Goal: Task Accomplishment & Management: Complete application form

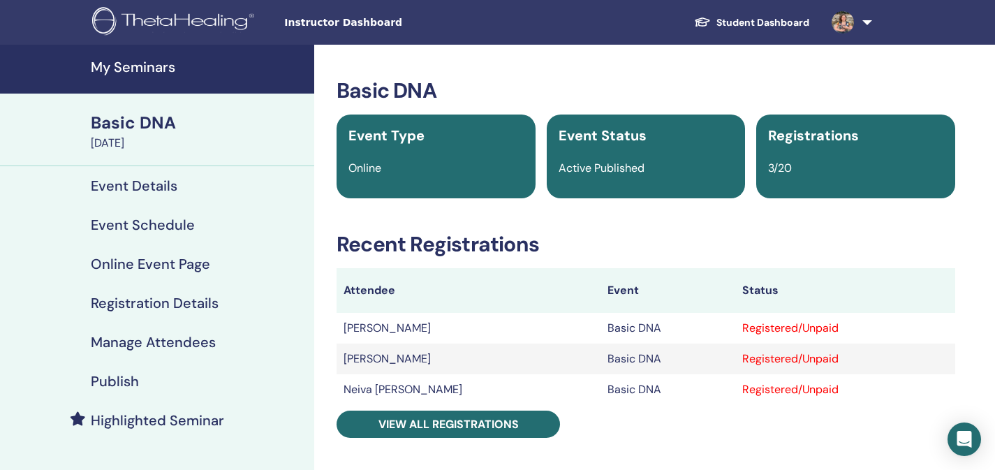
scroll to position [39, 0]
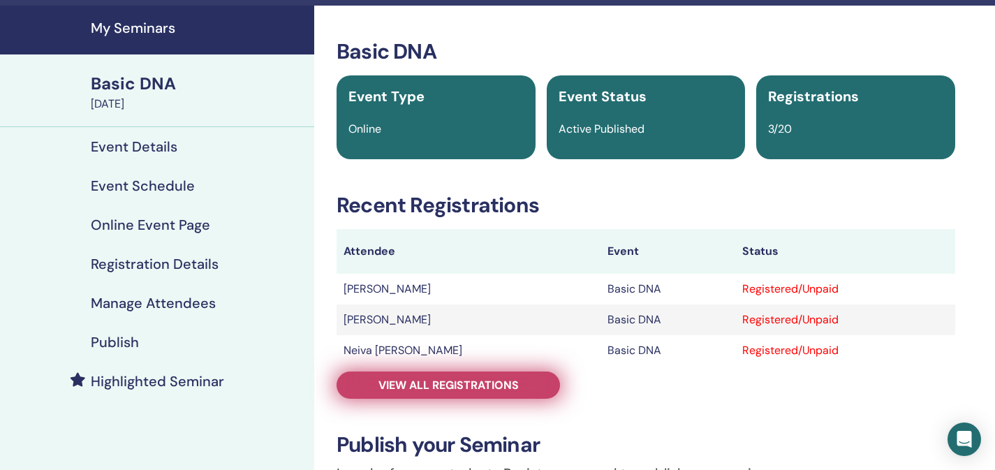
click at [422, 381] on span "View all registrations" at bounding box center [448, 385] width 140 height 15
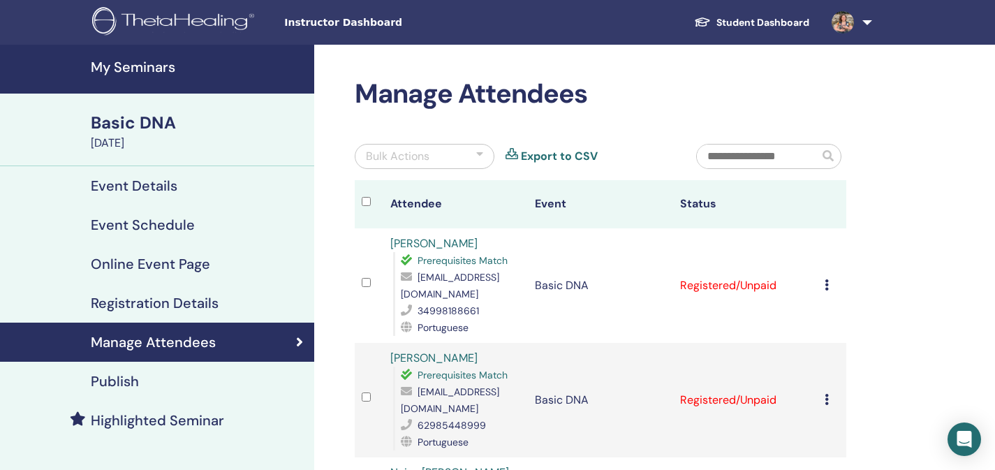
click at [153, 315] on link "Registration Details" at bounding box center [157, 302] width 314 height 39
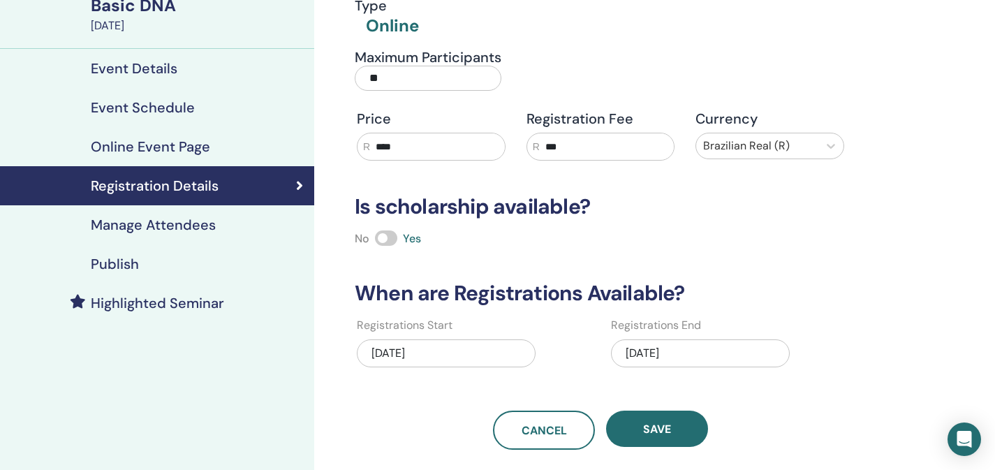
scroll to position [102, 0]
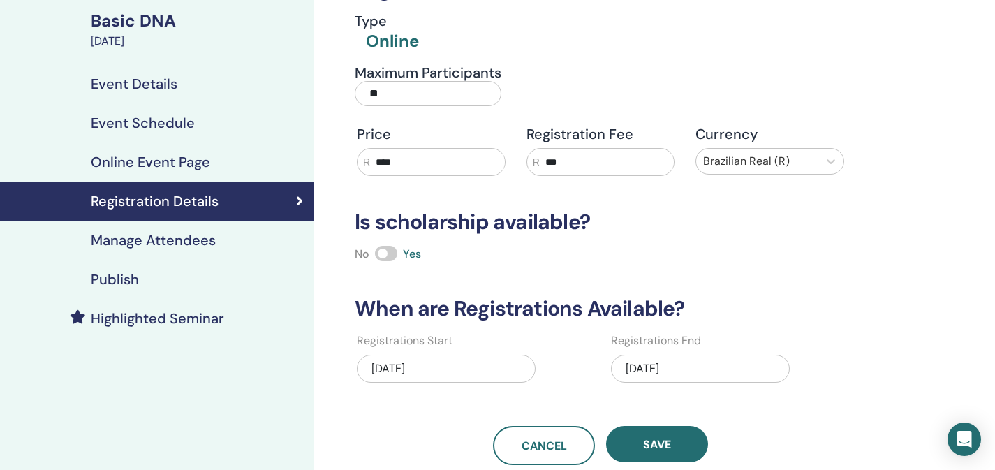
click at [174, 87] on h4 "Event Details" at bounding box center [134, 83] width 87 height 17
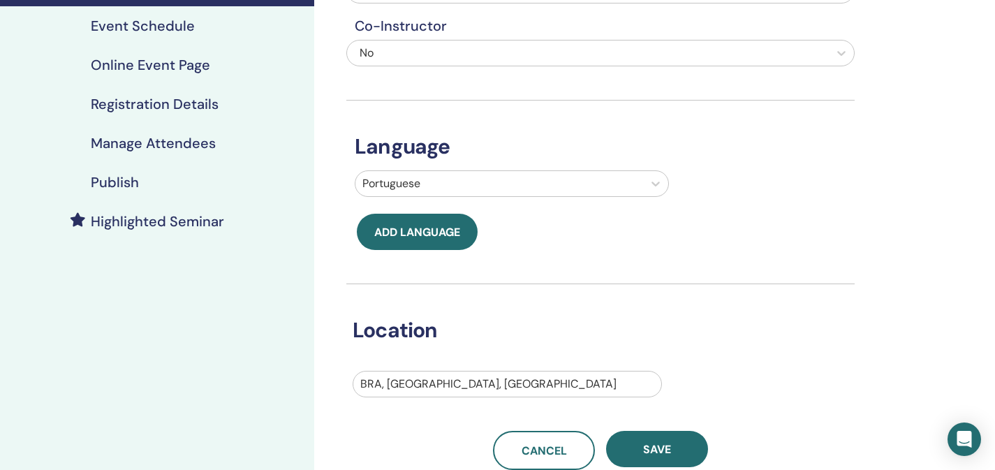
scroll to position [110, 0]
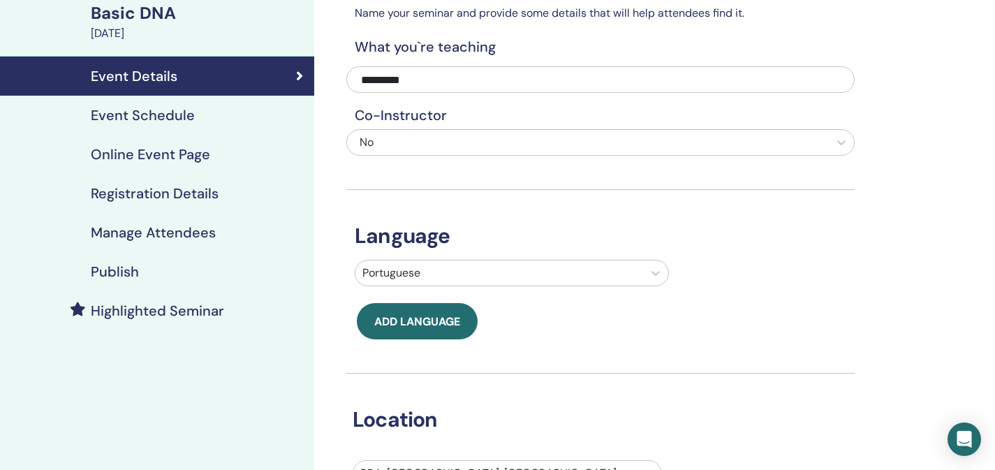
click at [193, 193] on h4 "Registration Details" at bounding box center [155, 193] width 128 height 17
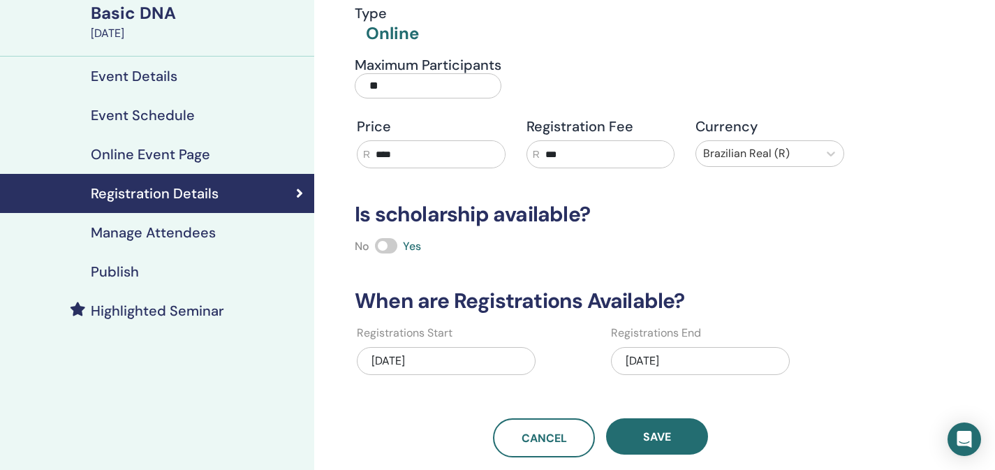
click at [117, 239] on h4 "Manage Attendees" at bounding box center [153, 232] width 125 height 17
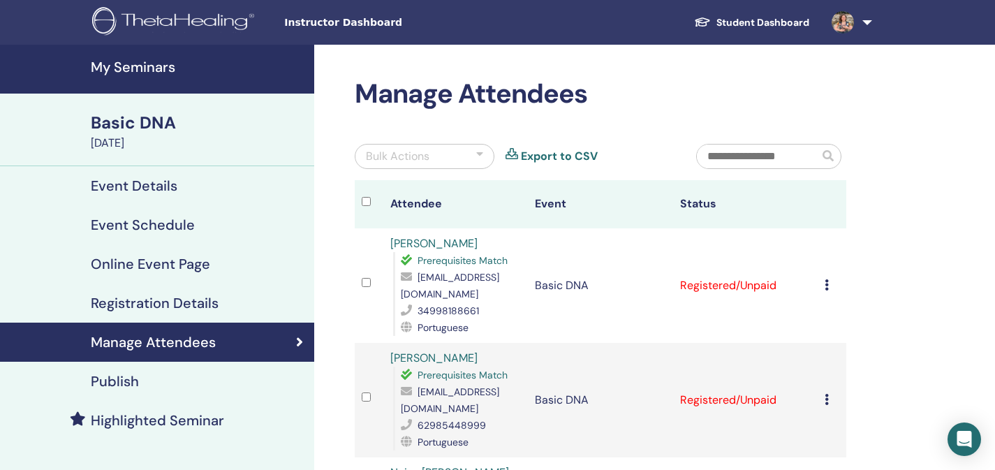
click at [136, 186] on h4 "Event Details" at bounding box center [134, 185] width 87 height 17
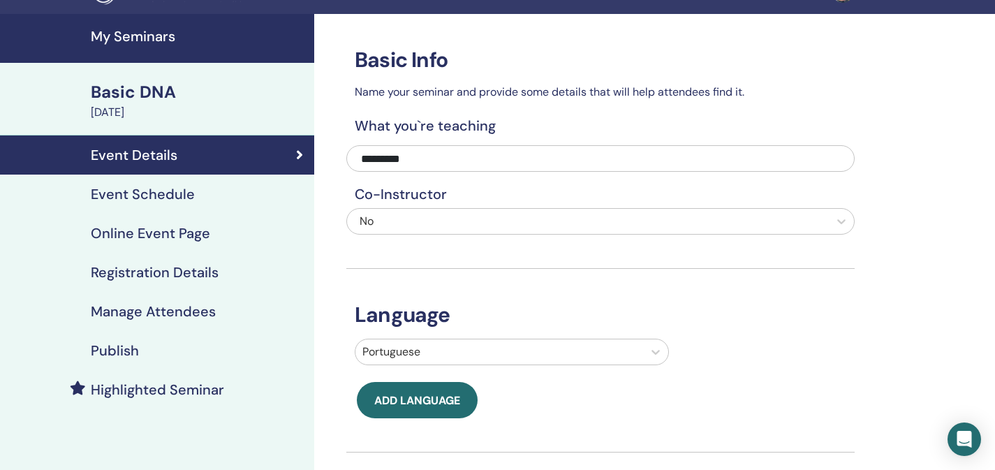
scroll to position [35, 0]
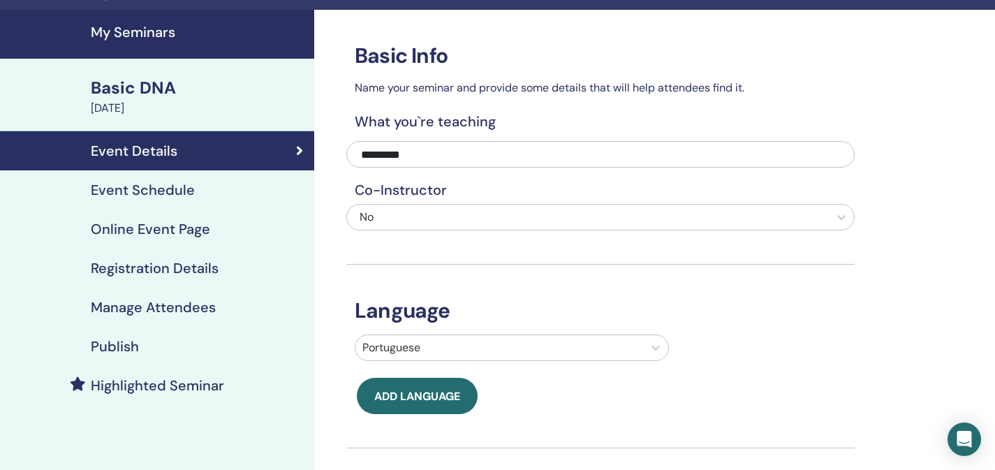
click at [146, 107] on div "September 19, 2025" at bounding box center [198, 108] width 215 height 17
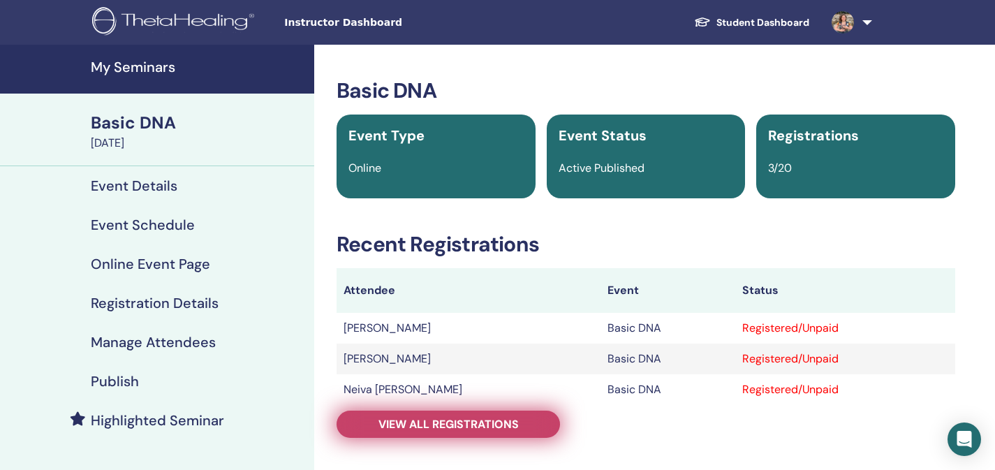
click at [438, 431] on span "View all registrations" at bounding box center [448, 424] width 140 height 15
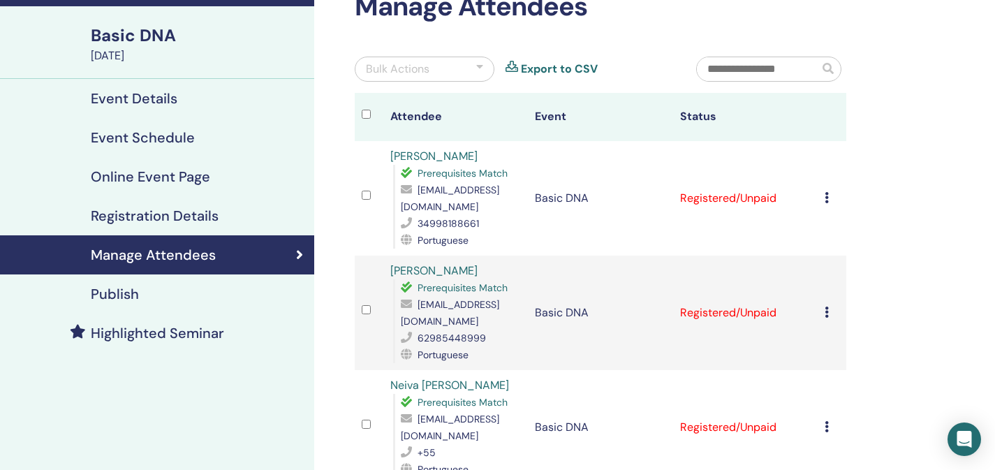
scroll to position [66, 0]
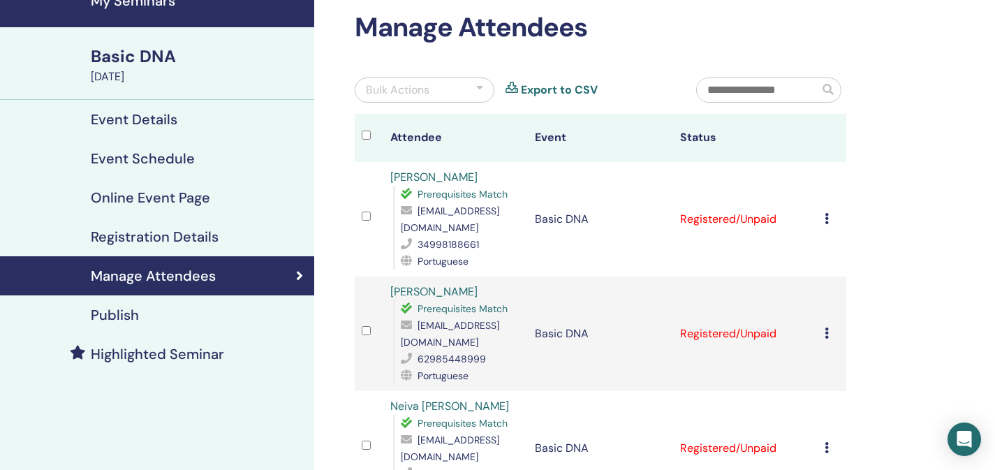
click at [456, 91] on div "Bulk Actions" at bounding box center [425, 89] width 140 height 25
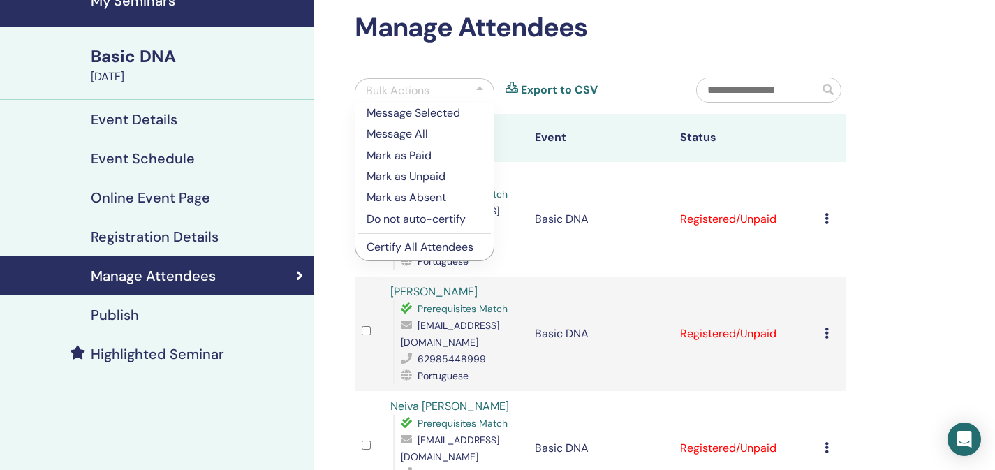
click at [426, 244] on p "Certify All Attendees" at bounding box center [424, 247] width 116 height 17
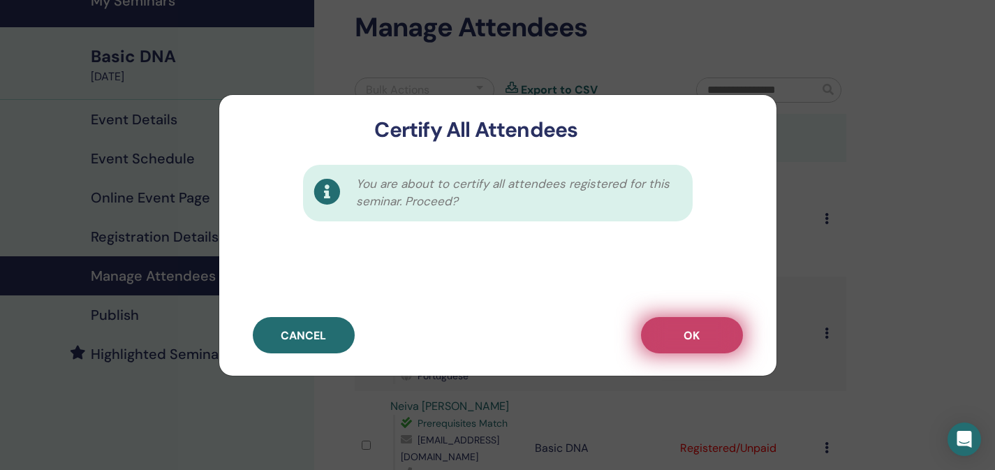
click at [673, 339] on button "OK" at bounding box center [692, 335] width 102 height 36
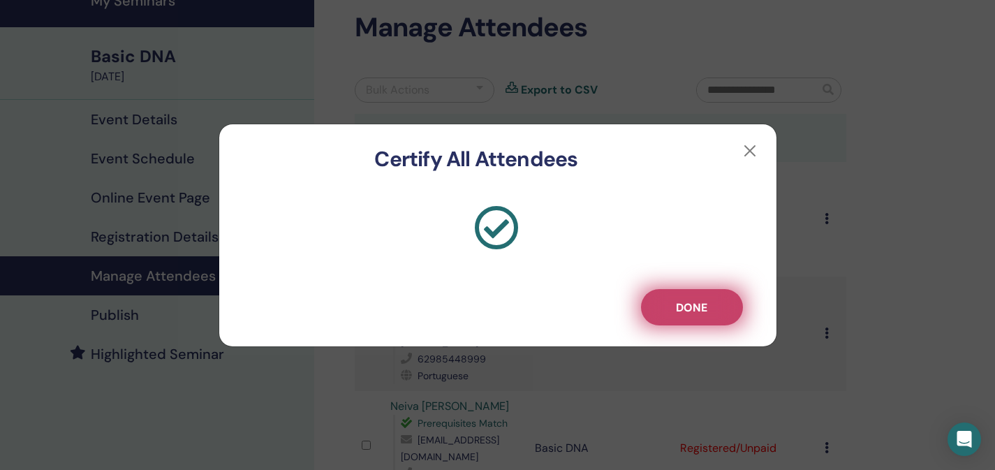
click at [717, 311] on button "Done" at bounding box center [692, 307] width 102 height 36
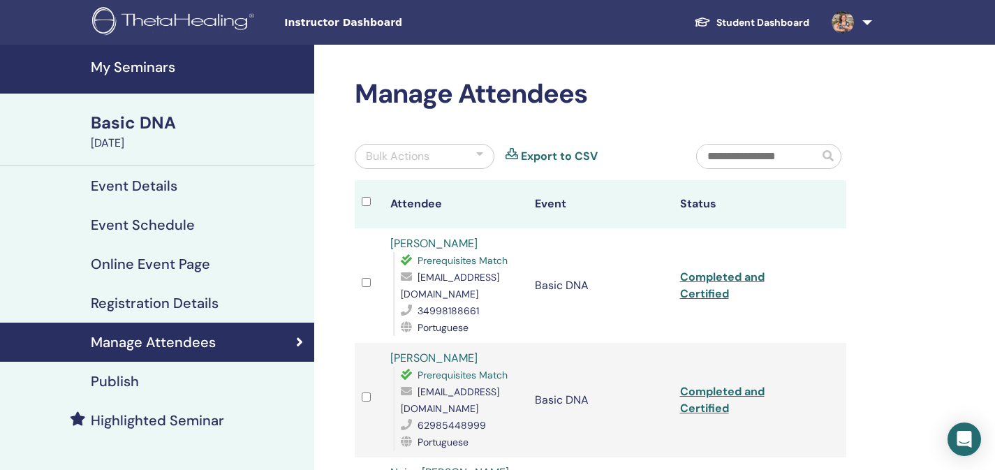
click at [131, 68] on h4 "My Seminars" at bounding box center [198, 67] width 215 height 17
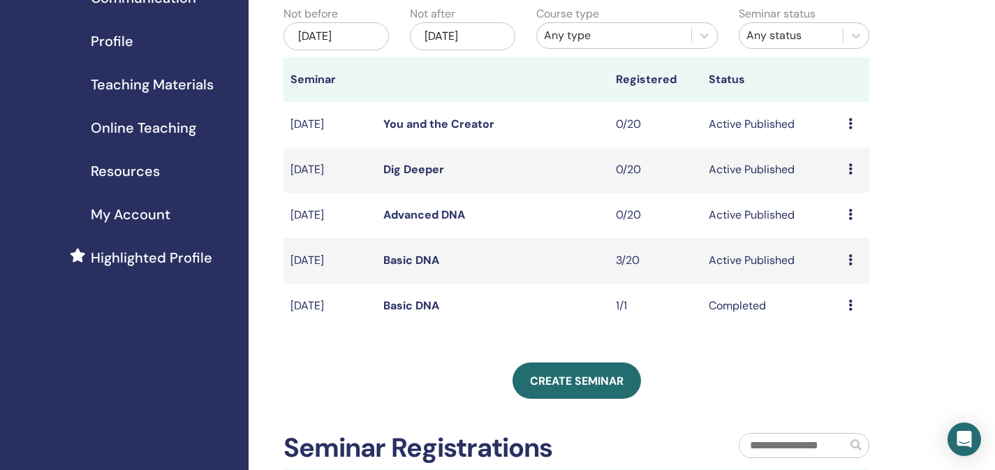
scroll to position [158, 0]
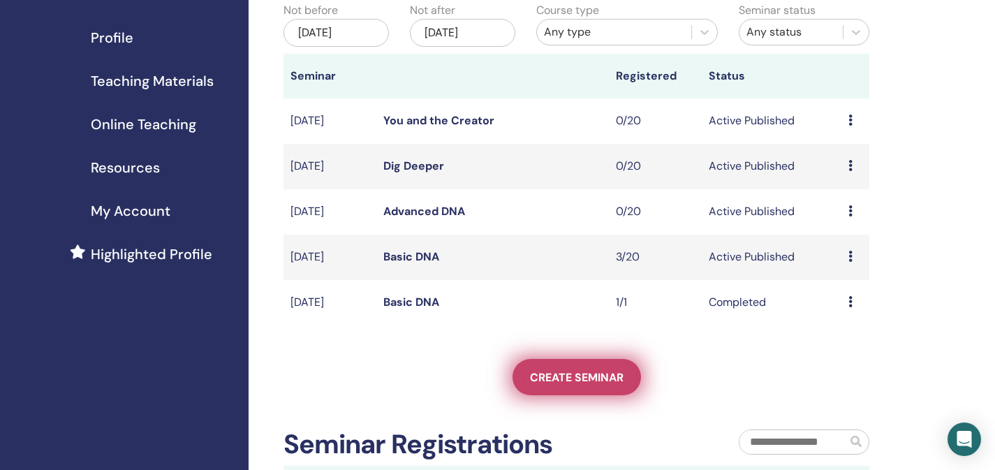
click at [599, 387] on link "Create seminar" at bounding box center [576, 377] width 128 height 36
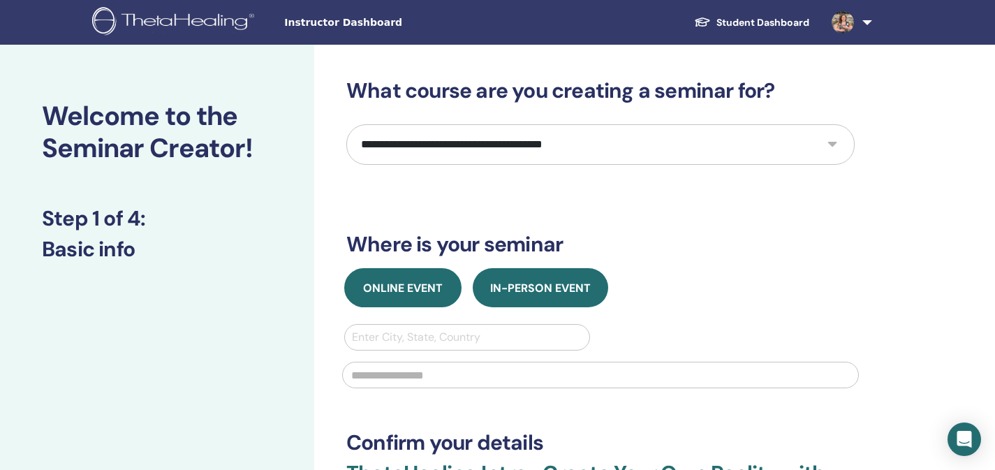
click at [398, 295] on button "Online Event" at bounding box center [402, 287] width 117 height 39
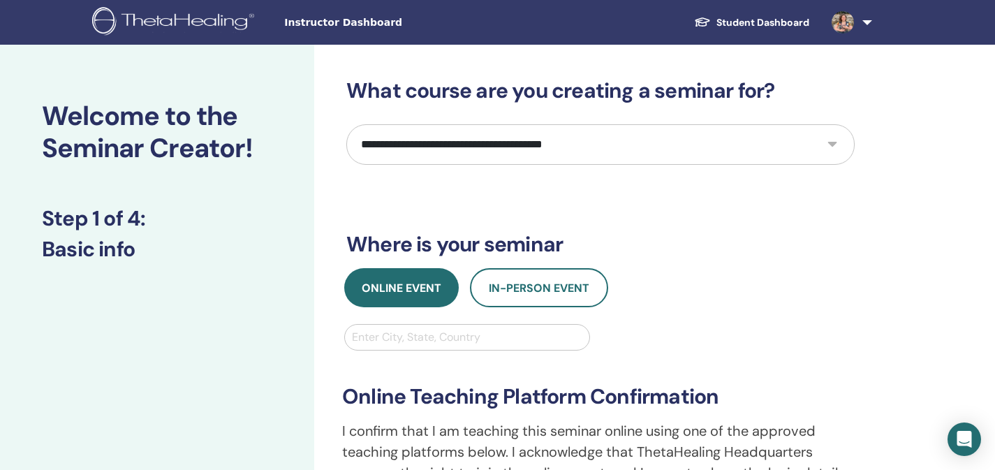
click at [559, 156] on select "**********" at bounding box center [600, 144] width 508 height 40
select select "*"
click at [346, 124] on select "**********" at bounding box center [600, 144] width 508 height 40
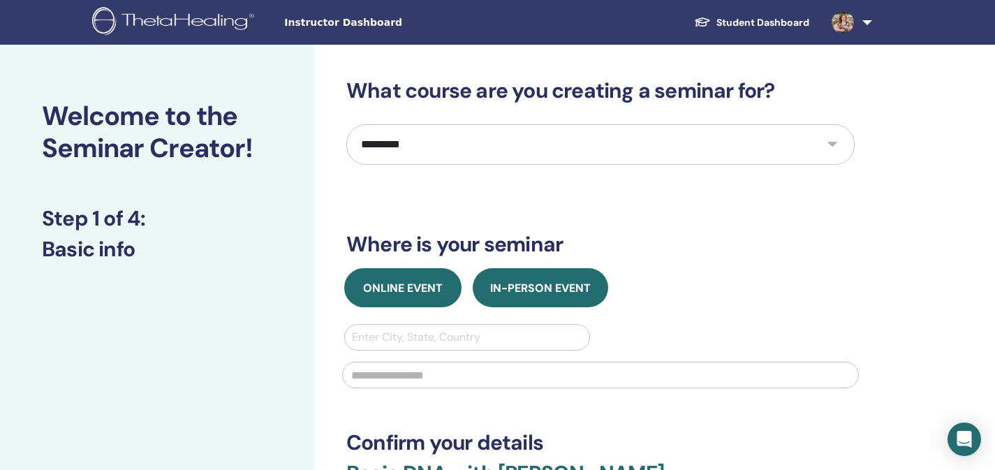
click at [429, 276] on button "Online Event" at bounding box center [402, 287] width 117 height 39
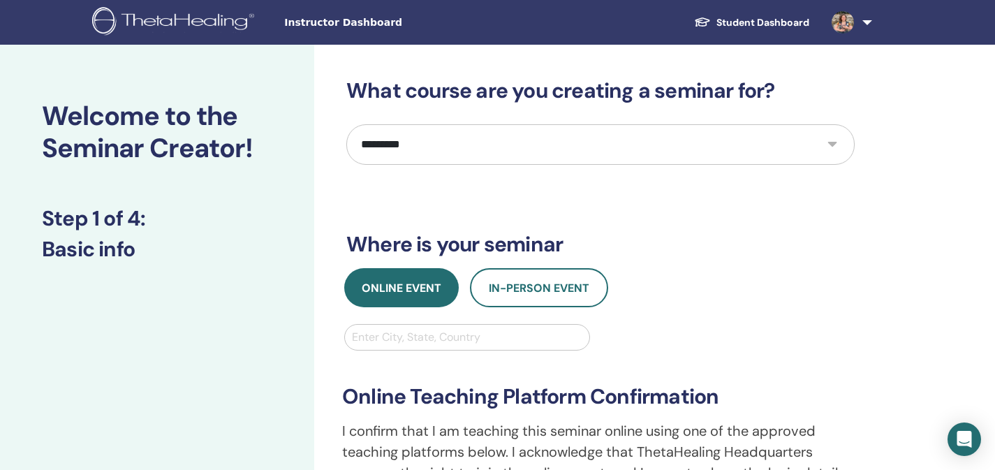
click at [447, 336] on div at bounding box center [467, 337] width 230 height 20
type input "*********"
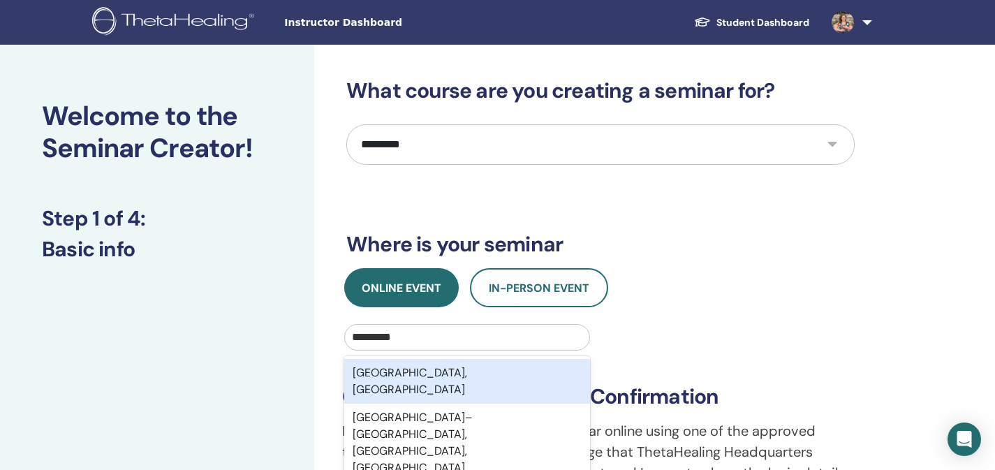
click at [553, 376] on div "São Paulo, BRA" at bounding box center [467, 381] width 246 height 45
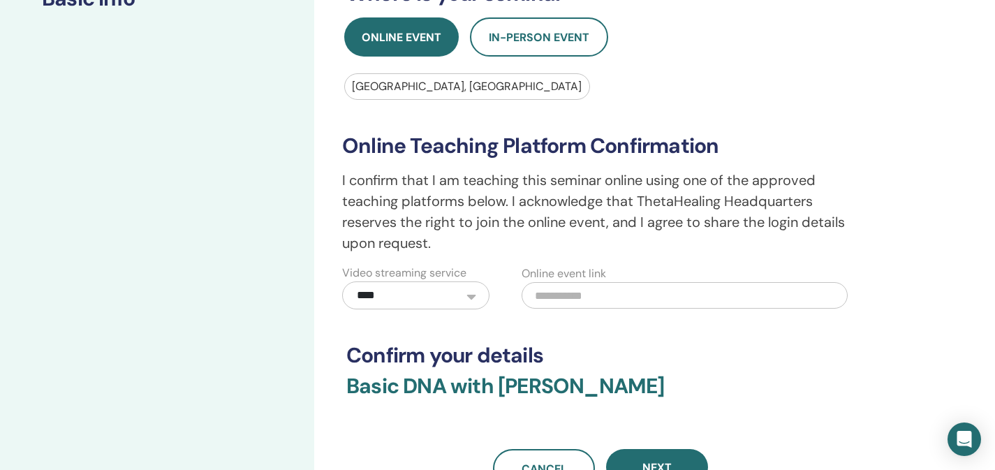
scroll to position [410, 0]
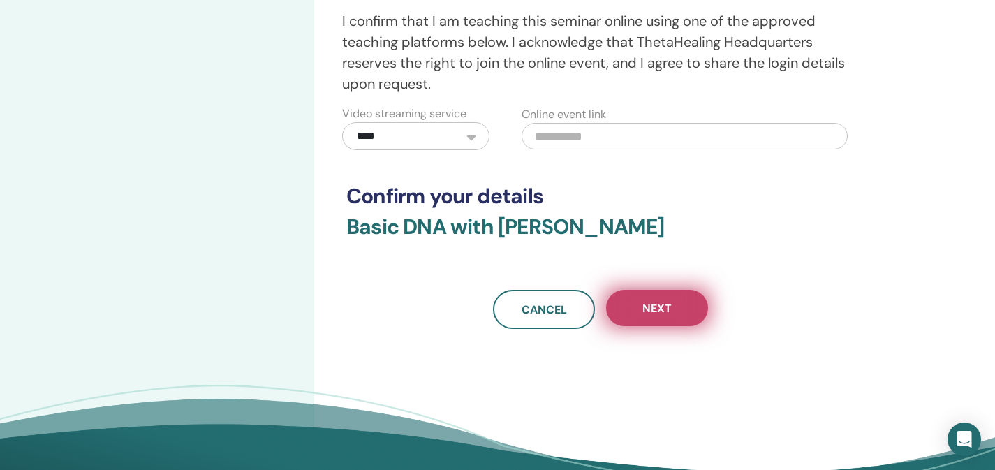
click at [678, 317] on button "Next" at bounding box center [657, 308] width 102 height 36
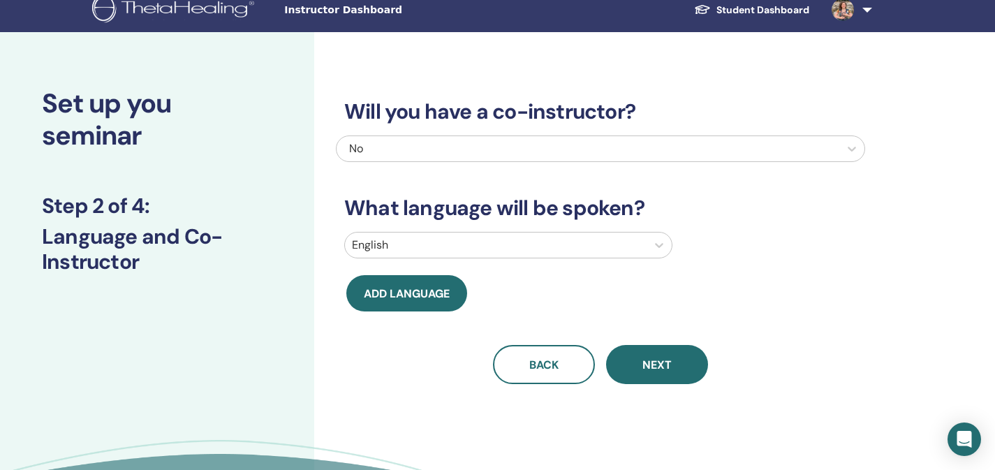
scroll to position [0, 0]
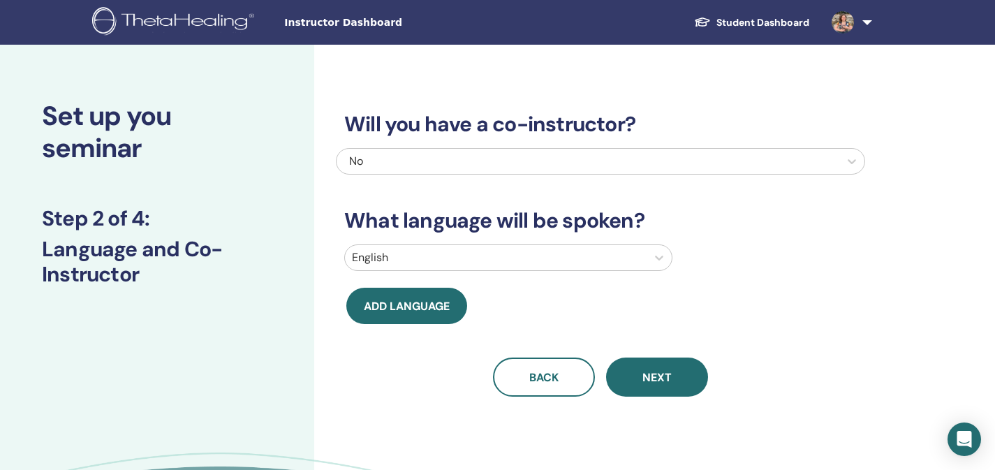
click at [429, 257] on div at bounding box center [496, 258] width 288 height 20
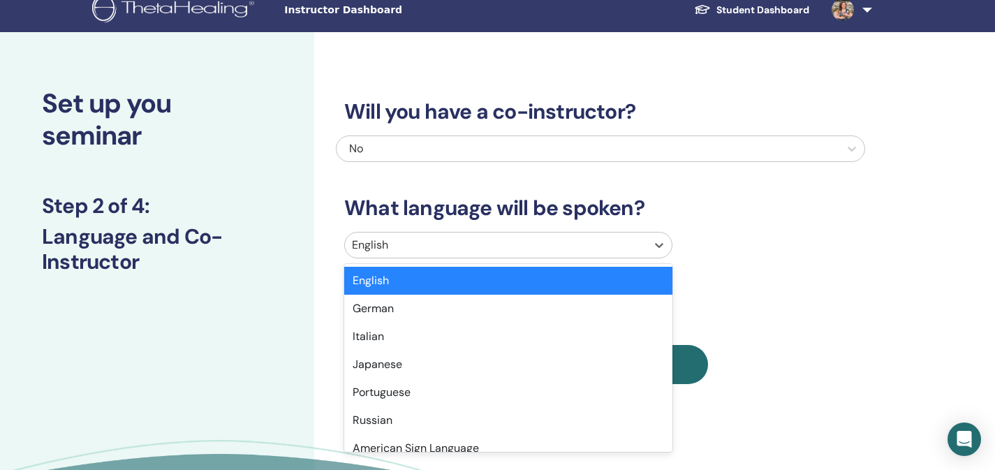
scroll to position [22, 0]
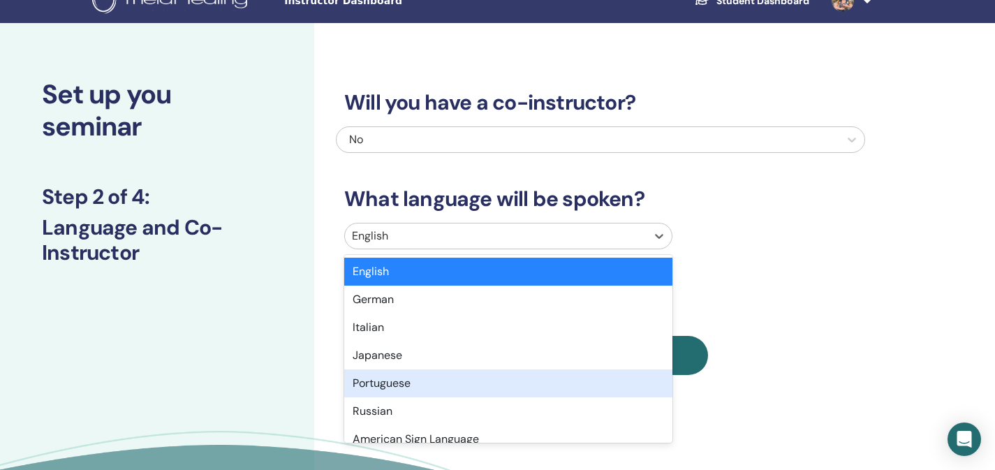
click at [372, 383] on div "Portuguese" at bounding box center [508, 383] width 328 height 28
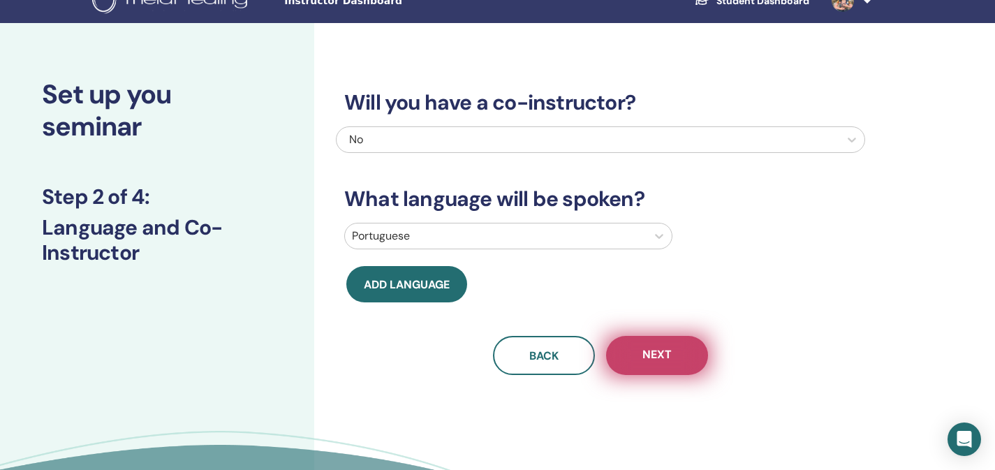
click at [651, 362] on span "Next" at bounding box center [656, 355] width 29 height 17
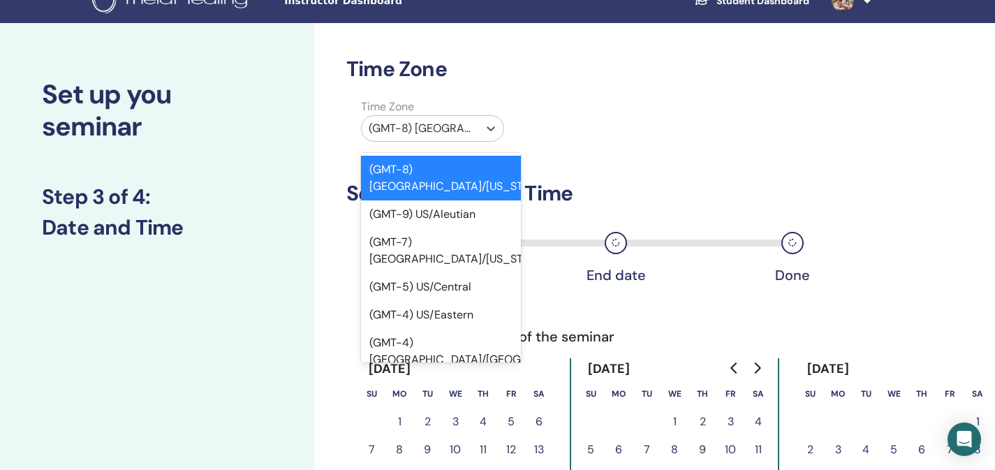
click at [436, 128] on div at bounding box center [420, 129] width 103 height 20
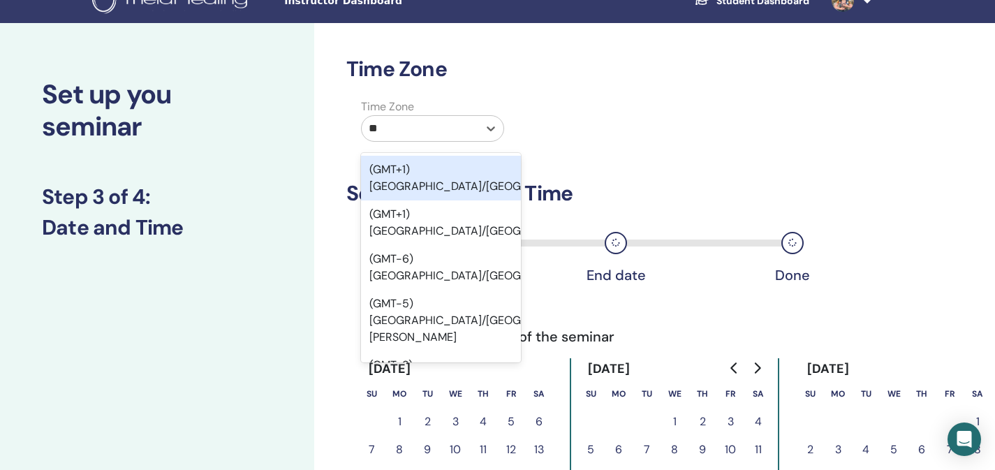
type input "***"
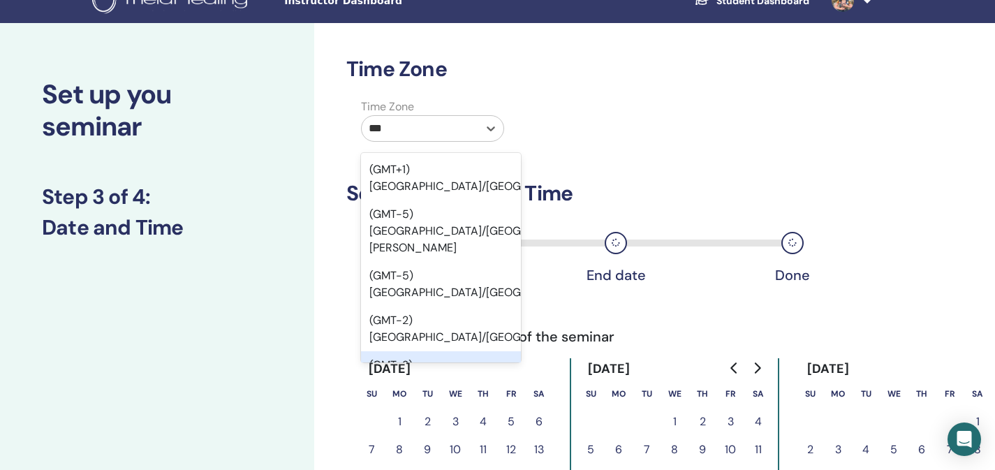
click at [449, 351] on div "(GMT-3) Brazil/East" at bounding box center [441, 373] width 160 height 45
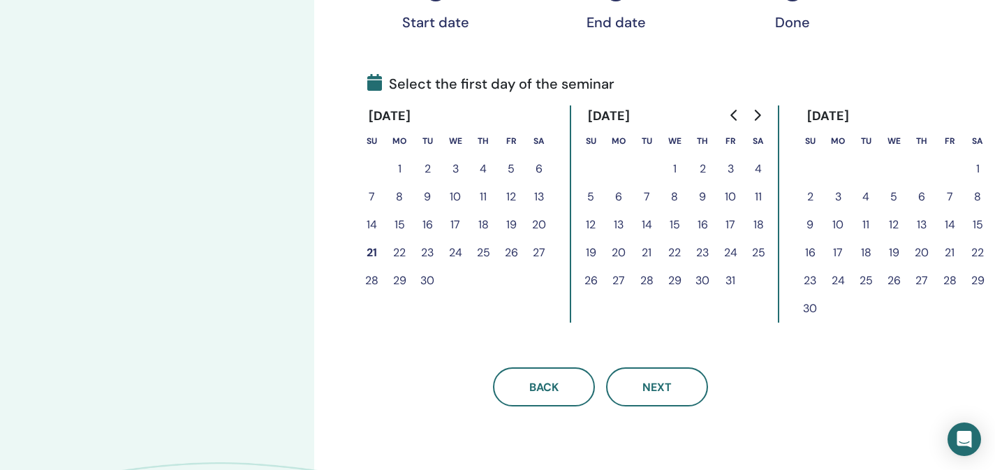
scroll to position [343, 0]
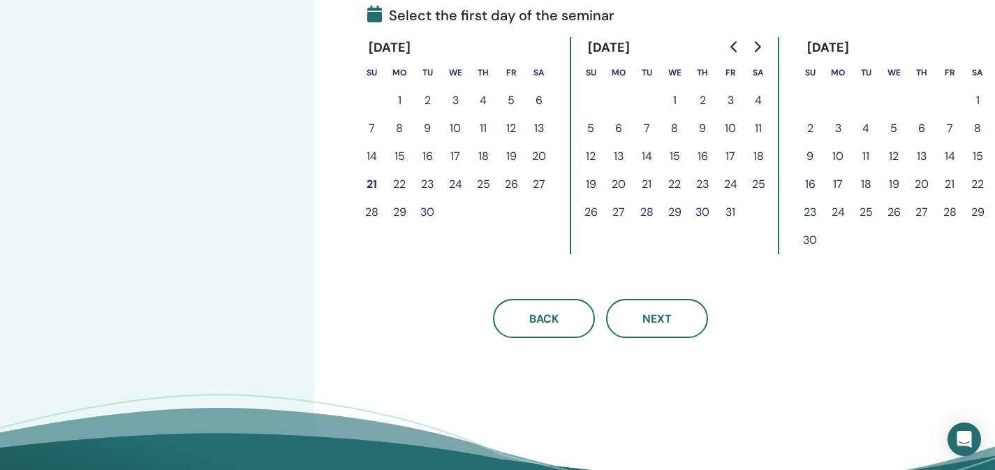
click at [368, 182] on button "21" at bounding box center [371, 184] width 28 height 28
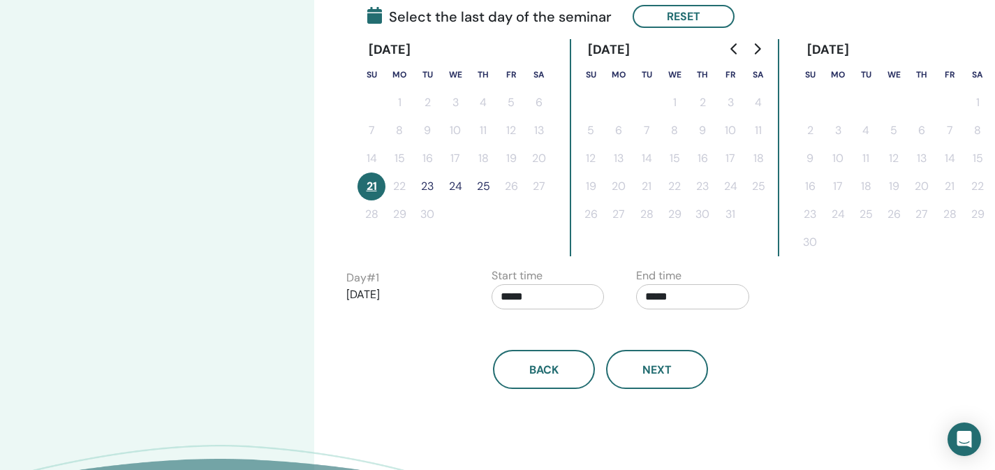
click at [432, 190] on button "23" at bounding box center [427, 186] width 28 height 28
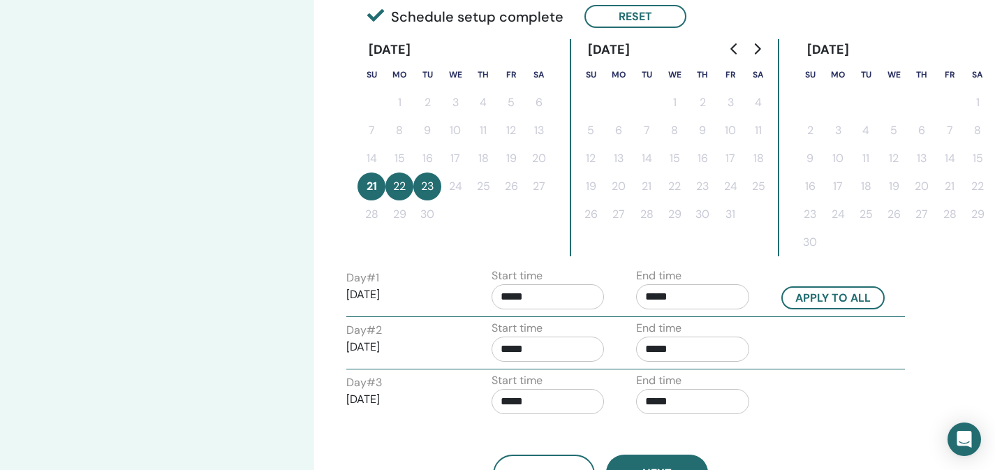
scroll to position [378, 0]
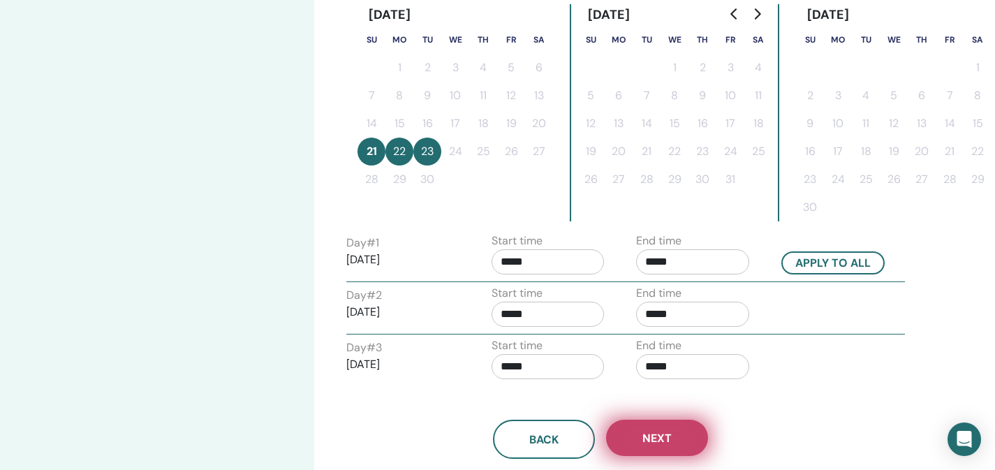
click at [657, 443] on span "Next" at bounding box center [656, 438] width 29 height 15
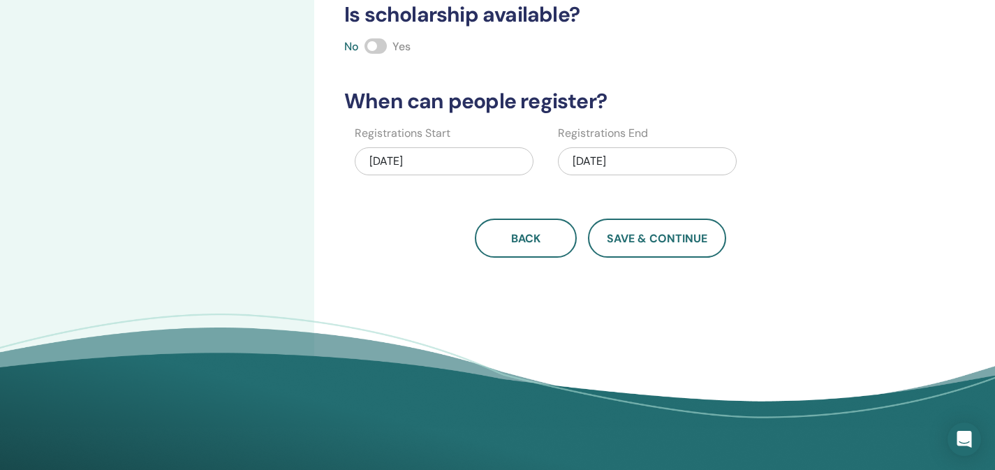
scroll to position [0, 0]
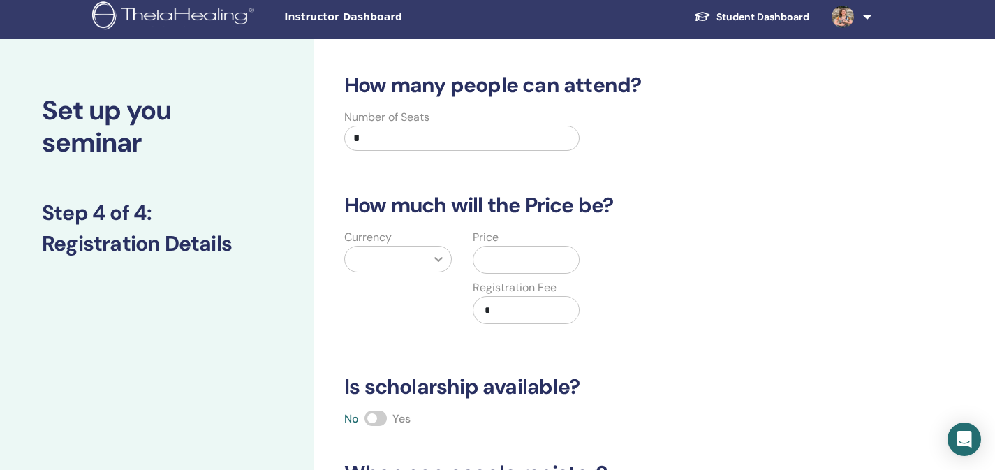
click at [428, 262] on div at bounding box center [438, 258] width 25 height 25
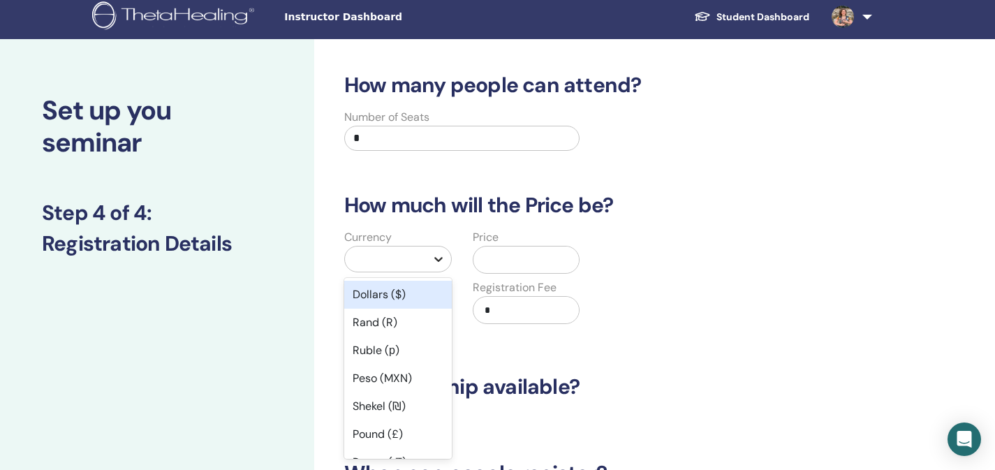
scroll to position [29, 0]
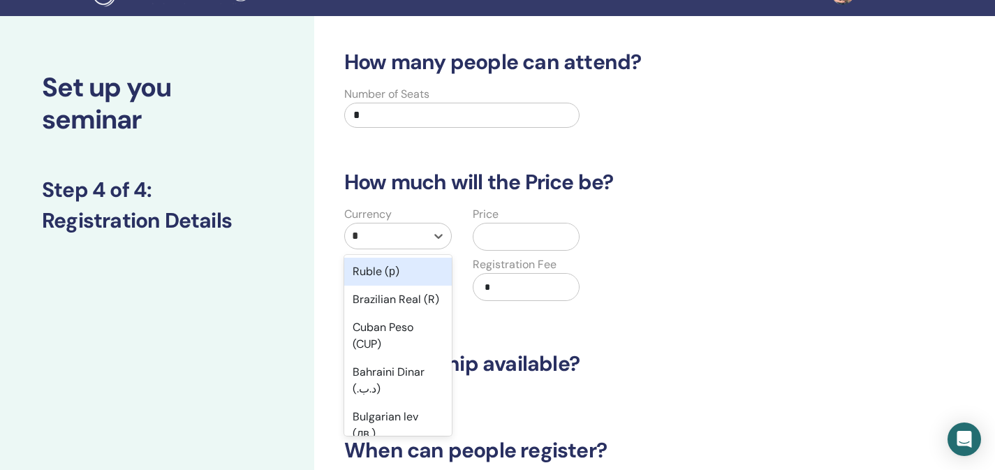
type input "**"
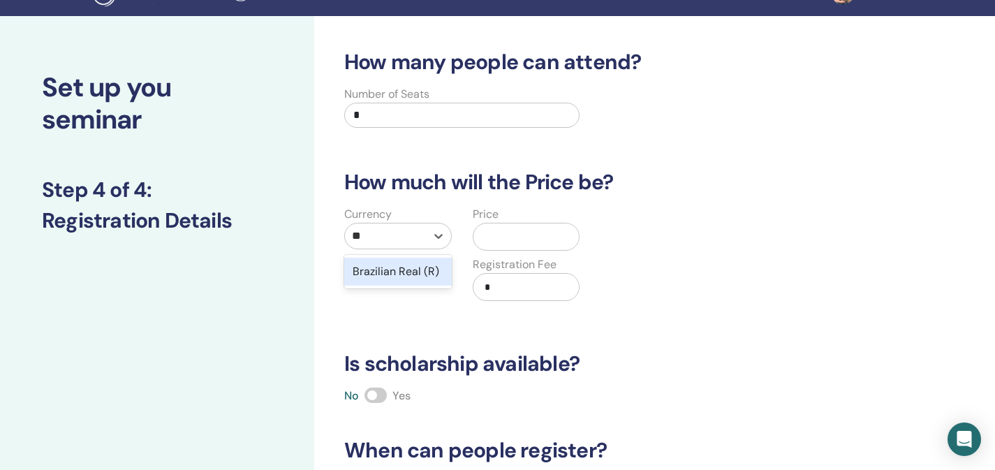
click at [415, 274] on div "Brazilian Real (R)" at bounding box center [397, 272] width 107 height 28
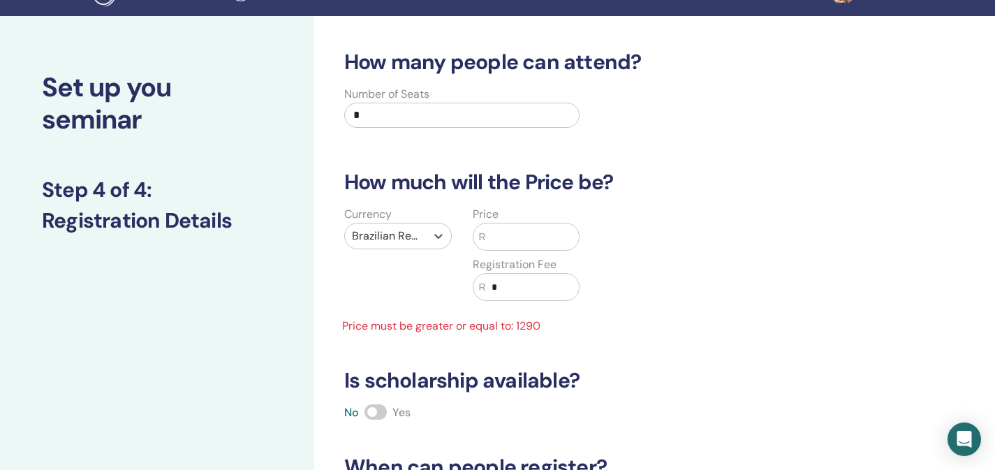
click at [534, 223] on input "text" at bounding box center [532, 236] width 93 height 27
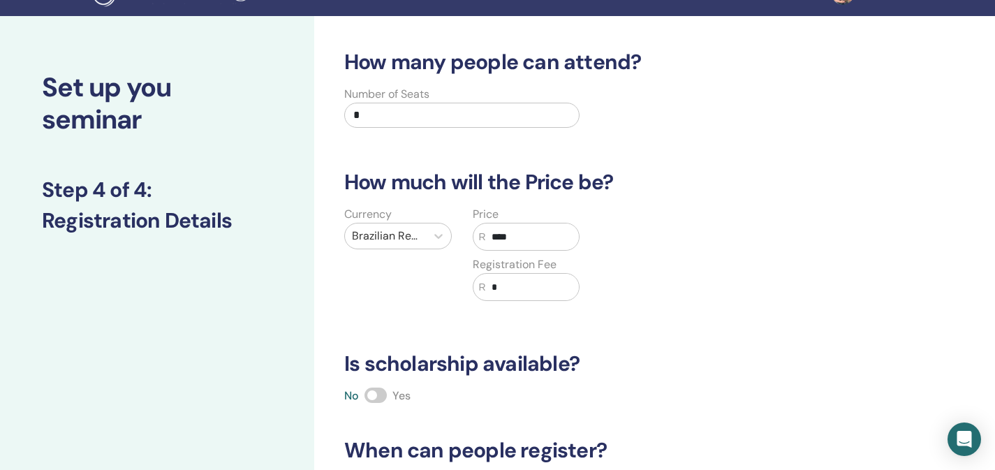
type input "****"
click at [528, 289] on input "*" at bounding box center [532, 287] width 93 height 27
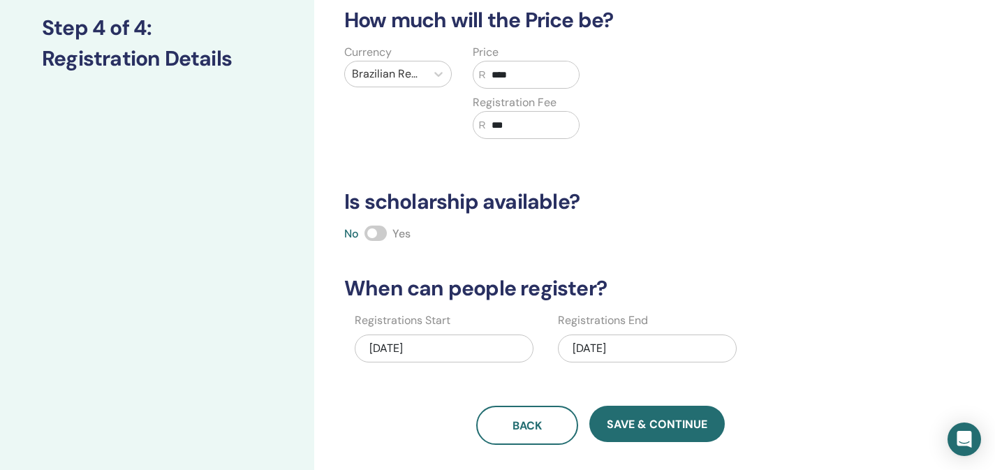
scroll to position [191, 0]
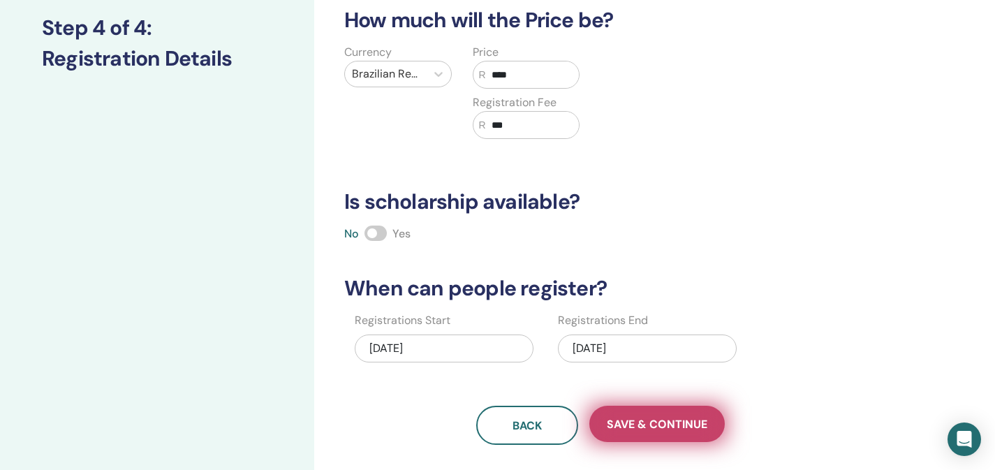
type input "***"
click at [628, 427] on span "Save & Continue" at bounding box center [657, 424] width 101 height 15
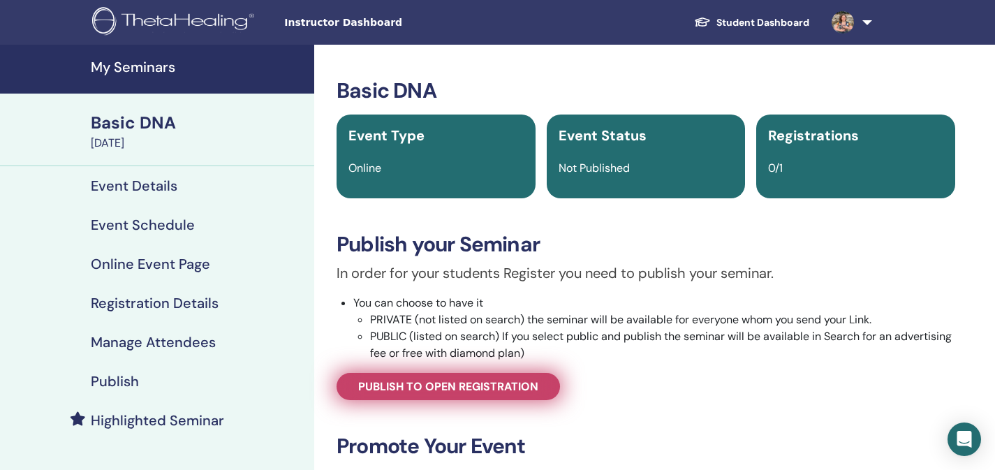
click at [489, 394] on link "Publish to open registration" at bounding box center [447, 386] width 223 height 27
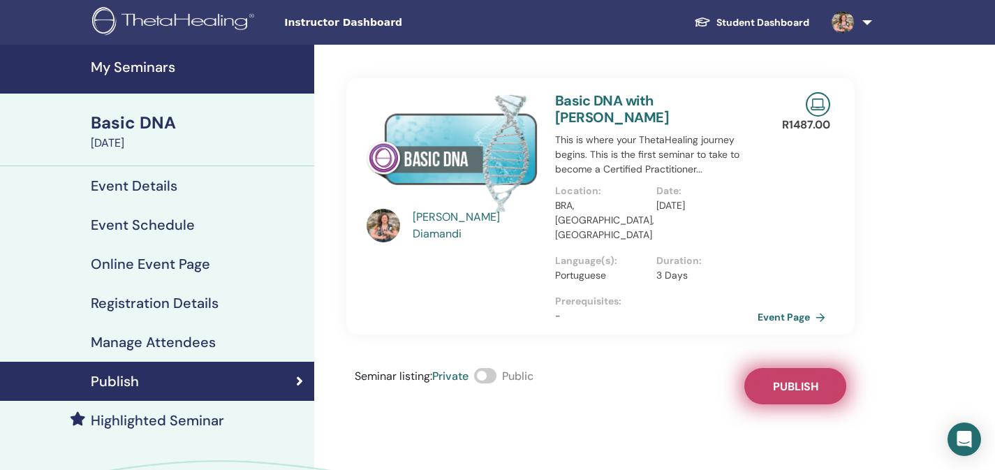
click at [794, 368] on button "Publish" at bounding box center [795, 386] width 102 height 36
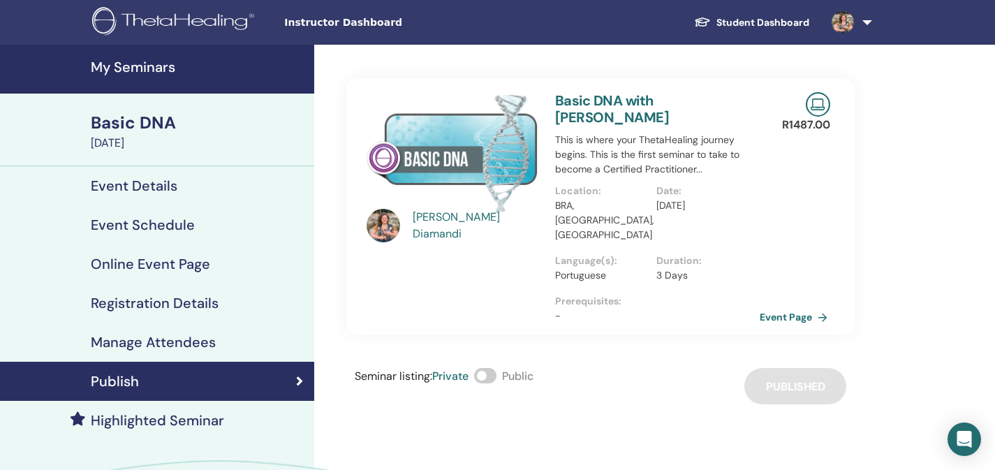
click at [817, 306] on link "Event Page" at bounding box center [795, 316] width 73 height 21
click at [773, 306] on link "Event Page" at bounding box center [795, 316] width 73 height 21
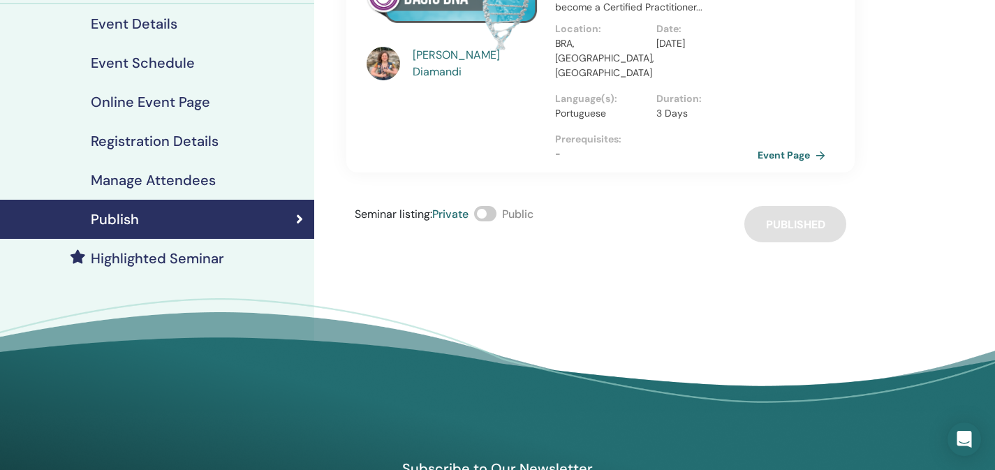
scroll to position [114, 0]
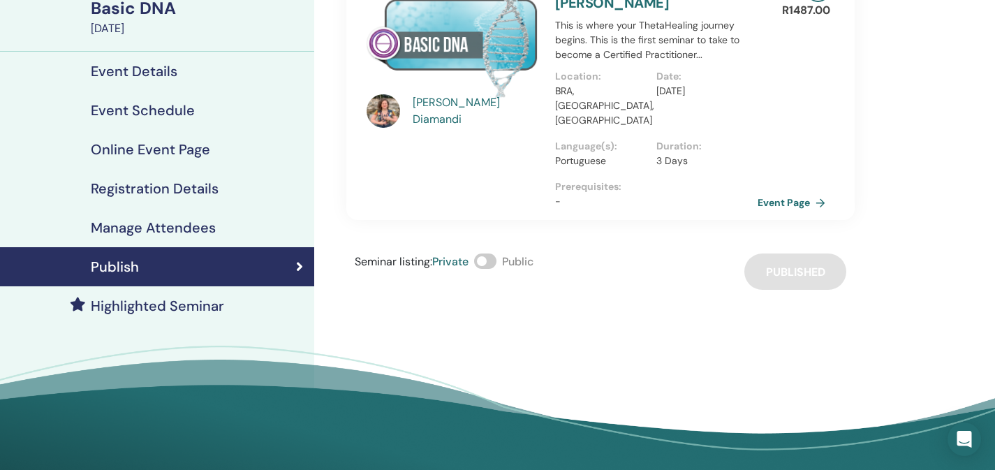
click at [139, 38] on div "Basic DNA [DATE]" at bounding box center [157, 15] width 314 height 73
click at [140, 31] on div "[DATE]" at bounding box center [198, 28] width 215 height 17
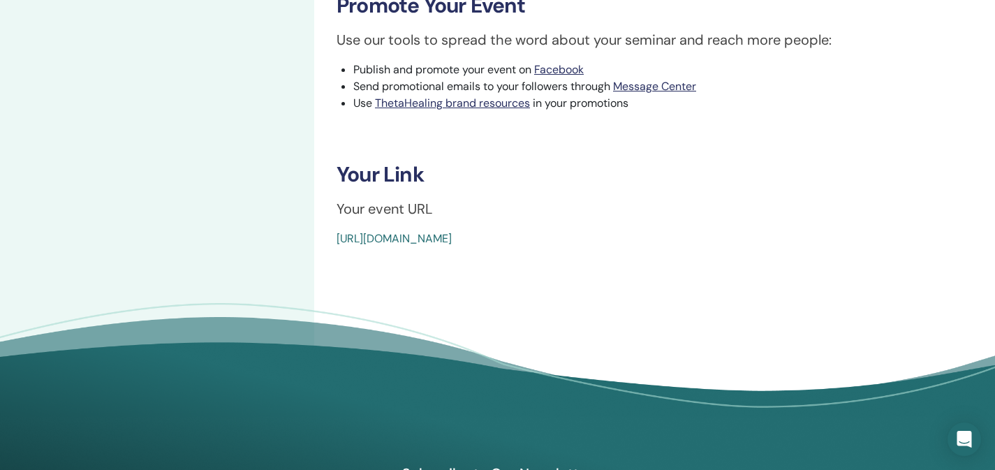
scroll to position [440, 0]
